Goal: Complete application form

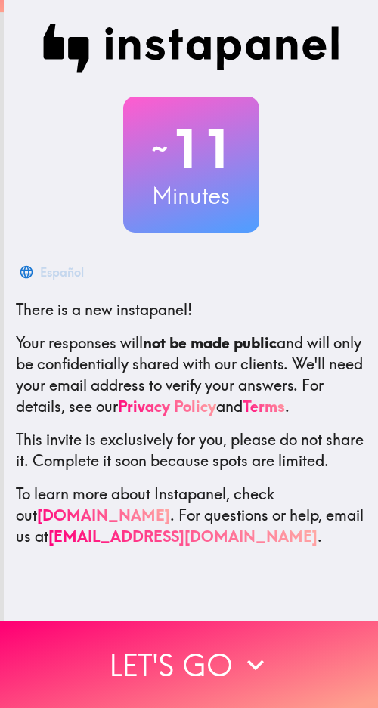
scroll to position [4, 0]
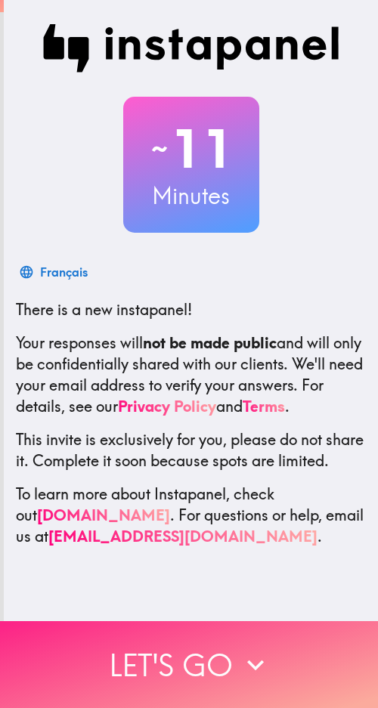
click at [238, 627] on button "Let's go" at bounding box center [189, 664] width 378 height 87
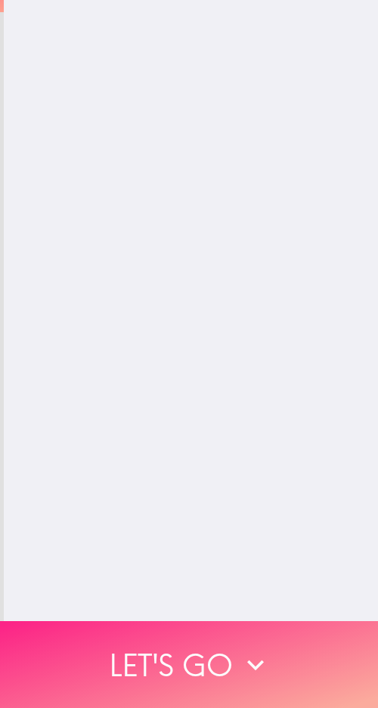
scroll to position [0, 0]
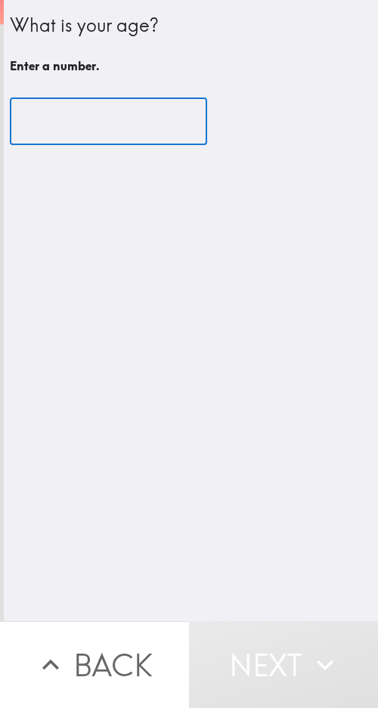
click at [106, 118] on input "number" at bounding box center [108, 121] width 197 height 47
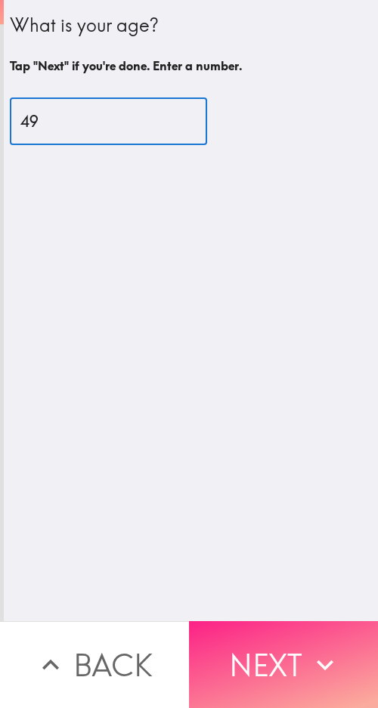
type input "49"
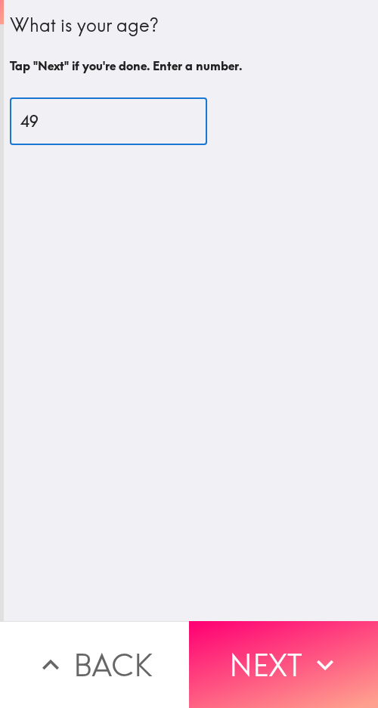
click at [295, 633] on button "Next" at bounding box center [283, 664] width 189 height 87
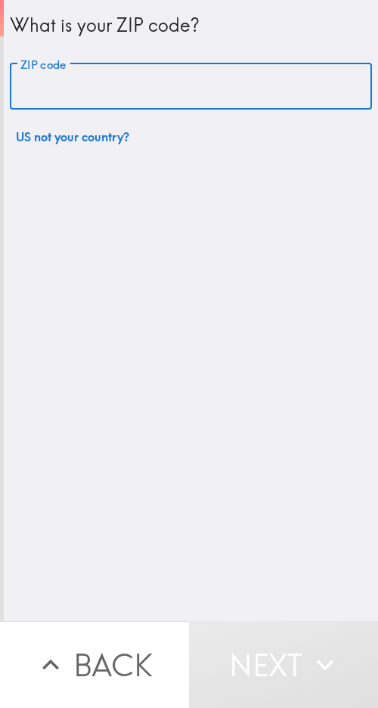
click at [82, 93] on input "ZIP code" at bounding box center [191, 86] width 362 height 47
type input "70119"
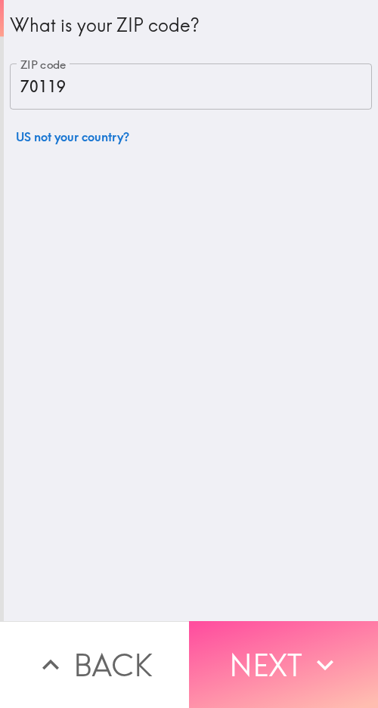
drag, startPoint x: 259, startPoint y: 655, endPoint x: 225, endPoint y: 646, distance: 34.5
click at [256, 653] on button "Next" at bounding box center [283, 664] width 189 height 87
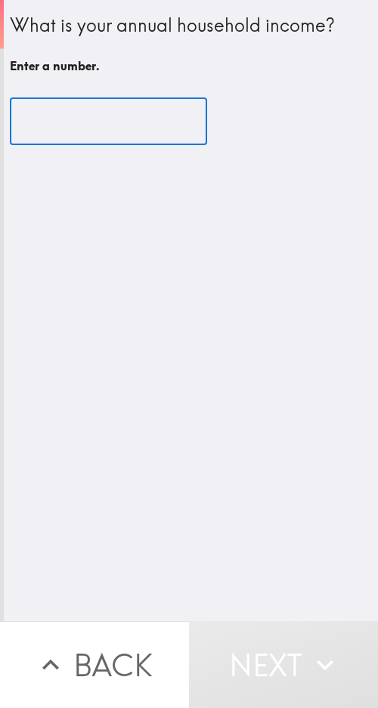
drag, startPoint x: 56, startPoint y: 101, endPoint x: 66, endPoint y: 113, distance: 16.2
click at [63, 112] on input "number" at bounding box center [108, 121] width 197 height 47
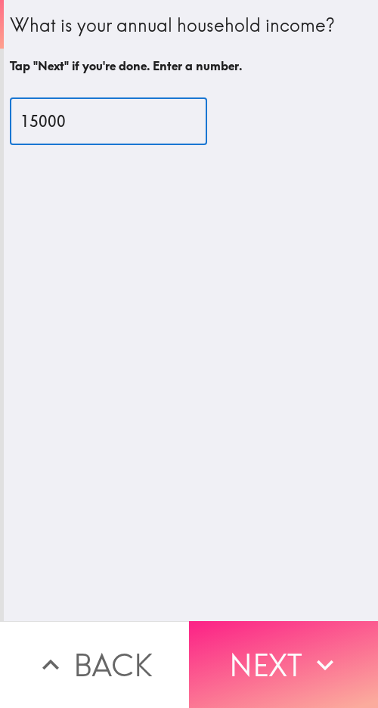
type input "15000"
click at [286, 646] on button "Next" at bounding box center [283, 664] width 189 height 87
